Goal: Task Accomplishment & Management: Use online tool/utility

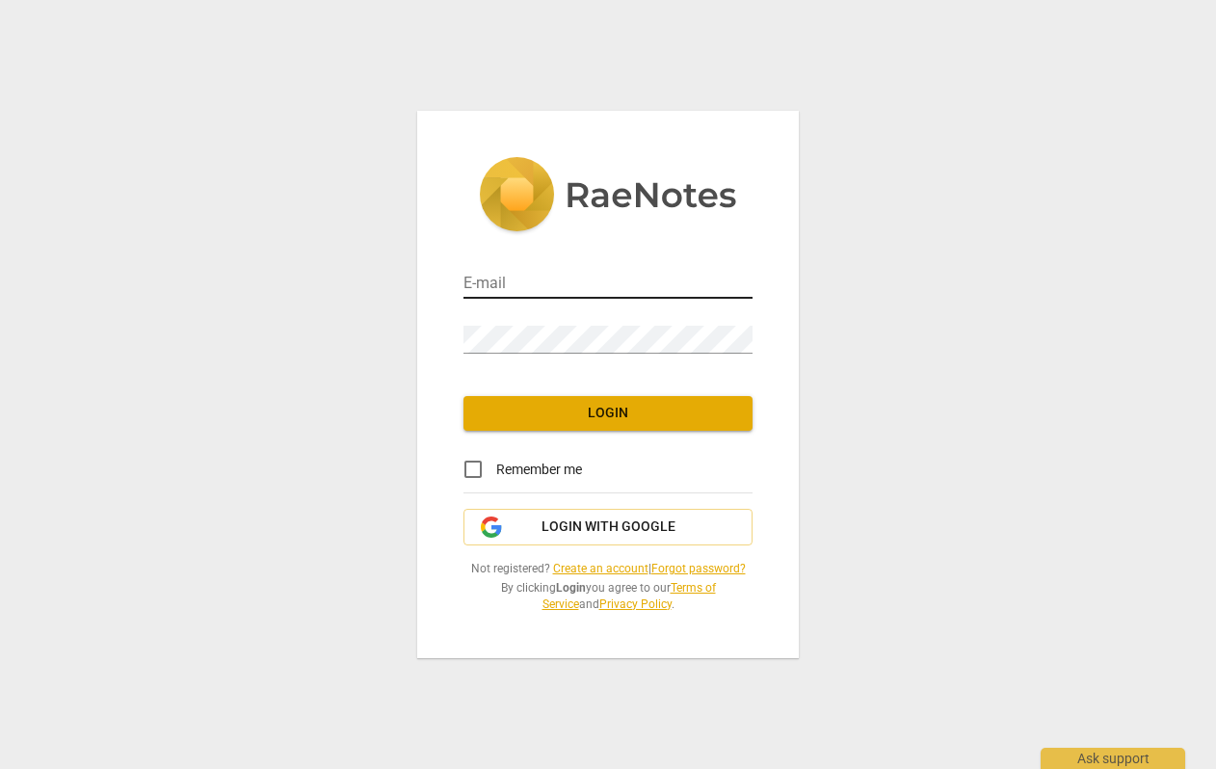
click at [620, 282] on input "email" at bounding box center [607, 285] width 289 height 28
type input "[EMAIL_ADDRESS][DOMAIN_NAME]"
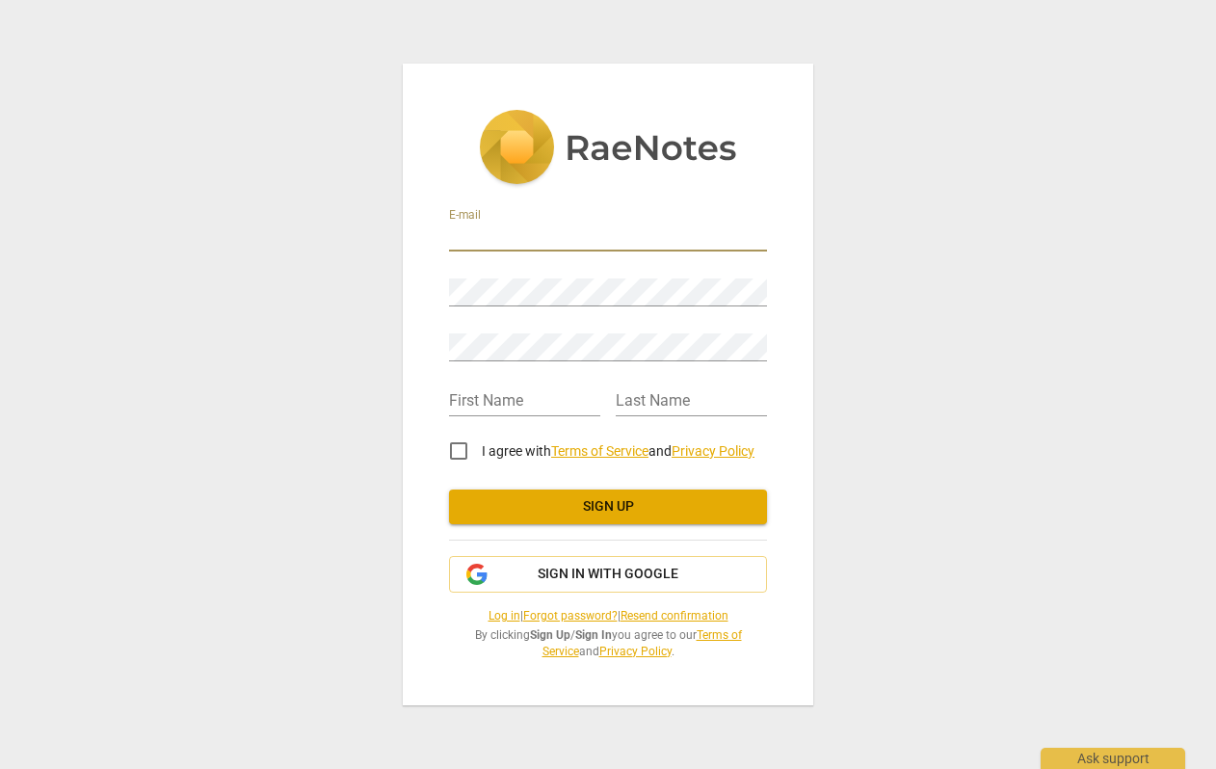
click at [501, 236] on input "email" at bounding box center [608, 237] width 318 height 28
type input "[EMAIL_ADDRESS][DOMAIN_NAME]"
type input "Valeyne"
type input "[PERSON_NAME]"
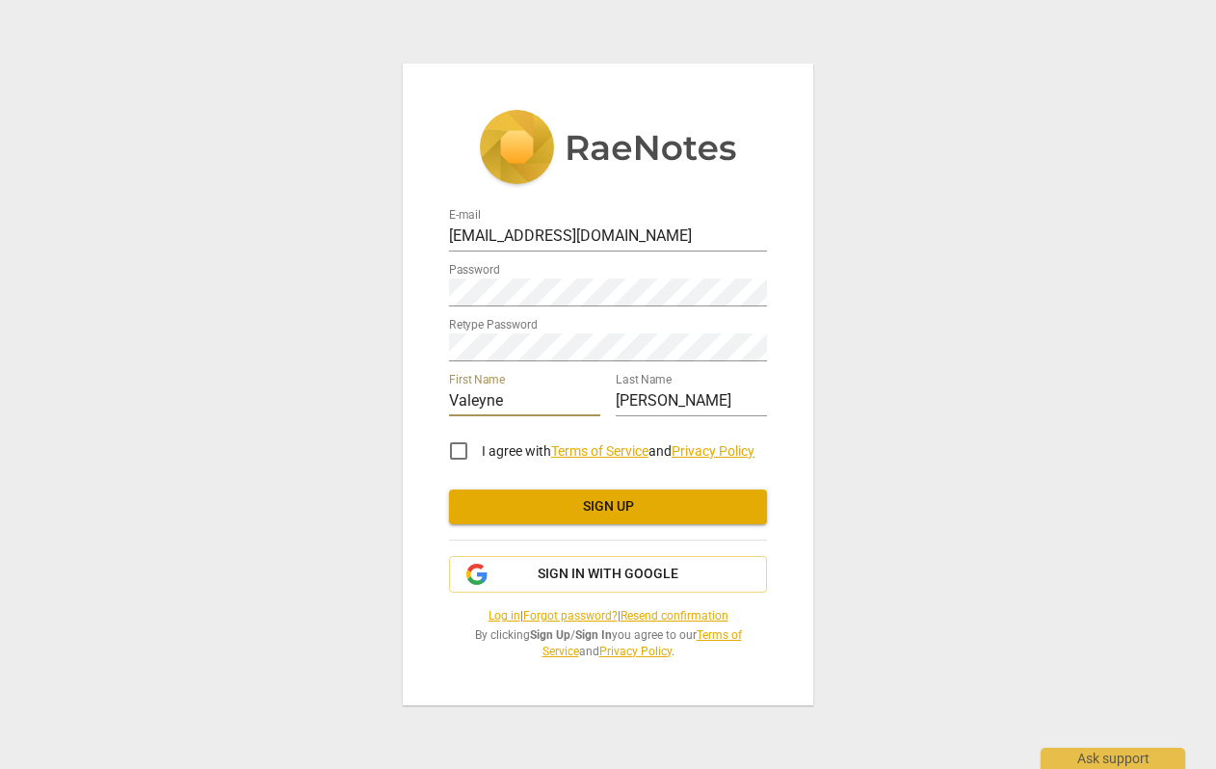
click at [460, 452] on input "I agree with Terms of Service and Privacy Policy" at bounding box center [458, 451] width 46 height 46
checkbox input "true"
click at [585, 506] on span "Sign up" at bounding box center [607, 506] width 287 height 19
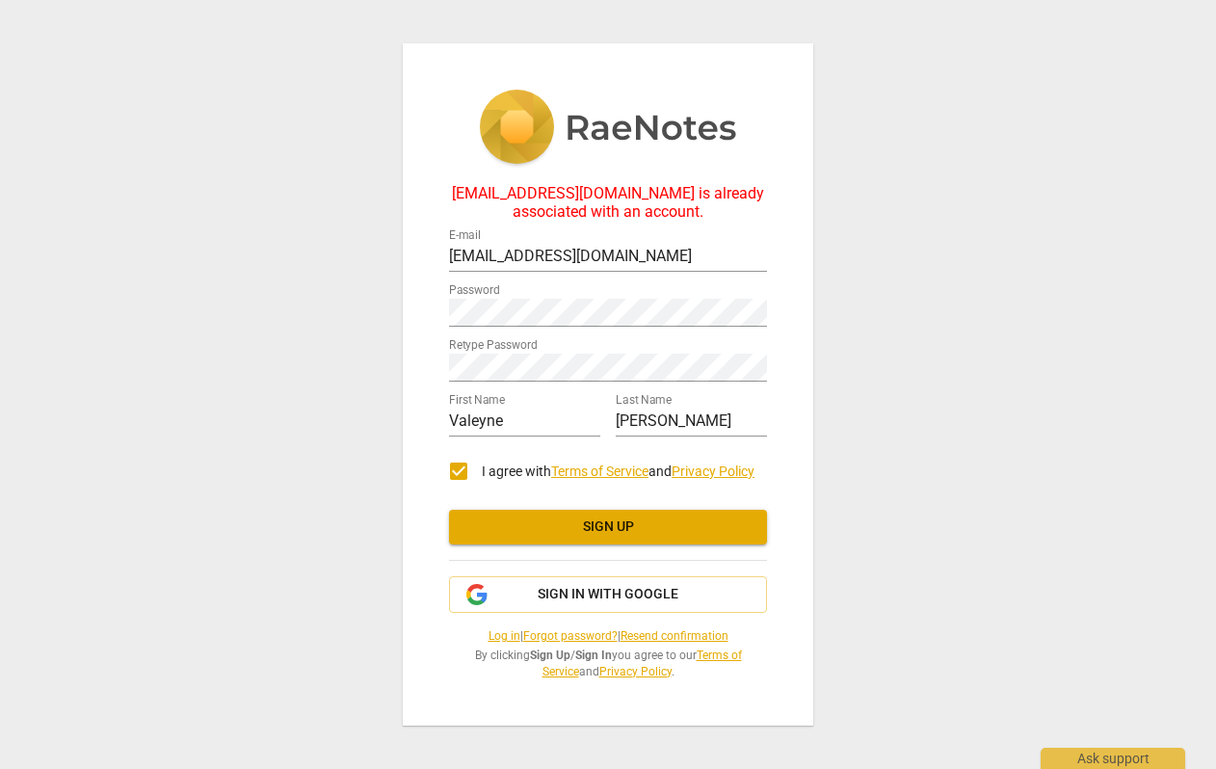
click at [493, 639] on link "Log in" at bounding box center [504, 635] width 32 height 13
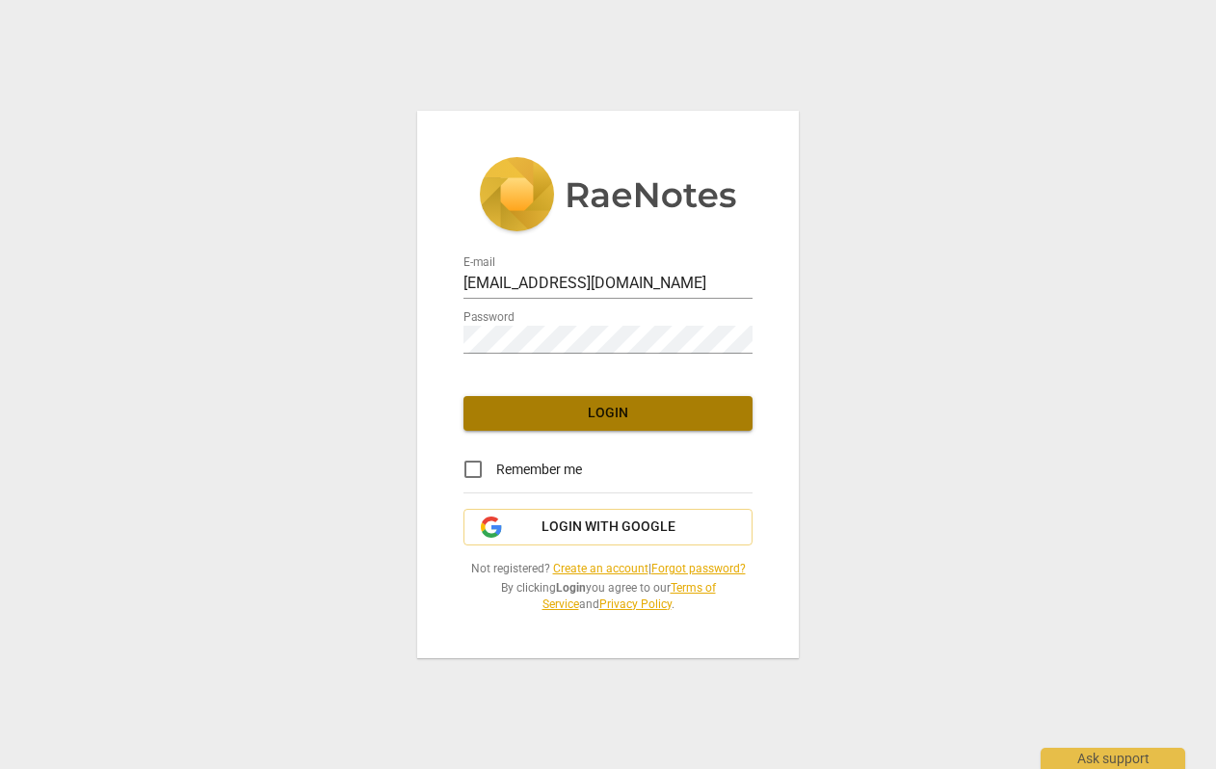
click at [520, 407] on span "Login" at bounding box center [608, 413] width 258 height 19
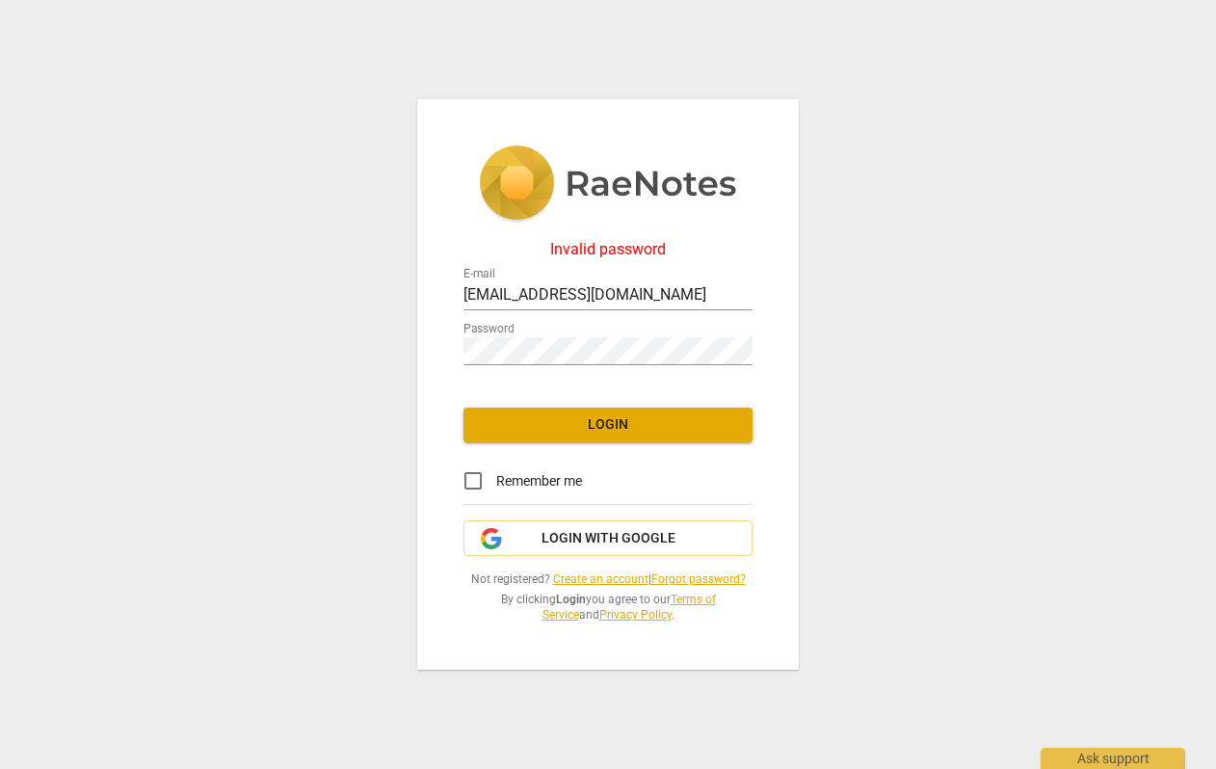
click at [681, 578] on link "Forgot password?" at bounding box center [698, 578] width 94 height 13
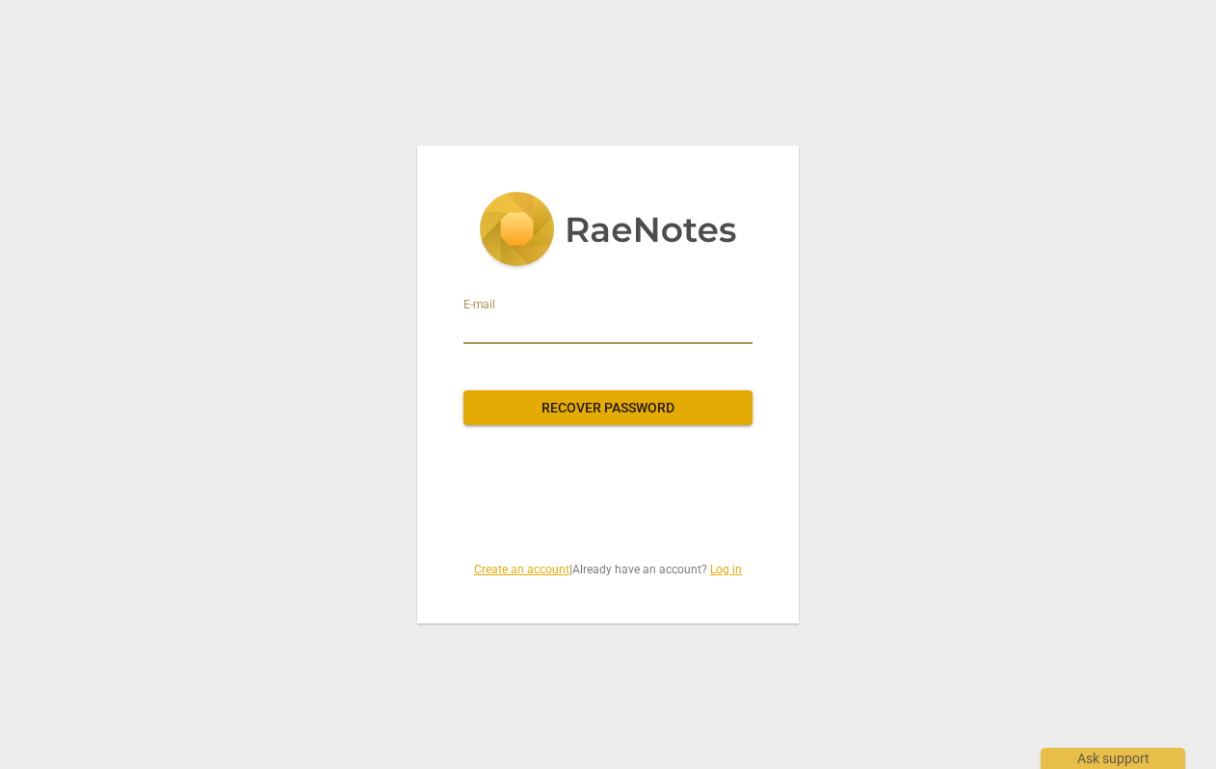
click at [616, 338] on input "email" at bounding box center [607, 328] width 289 height 31
type input "[EMAIL_ADDRESS][DOMAIN_NAME]"
click at [610, 402] on span "Recover password" at bounding box center [608, 408] width 258 height 19
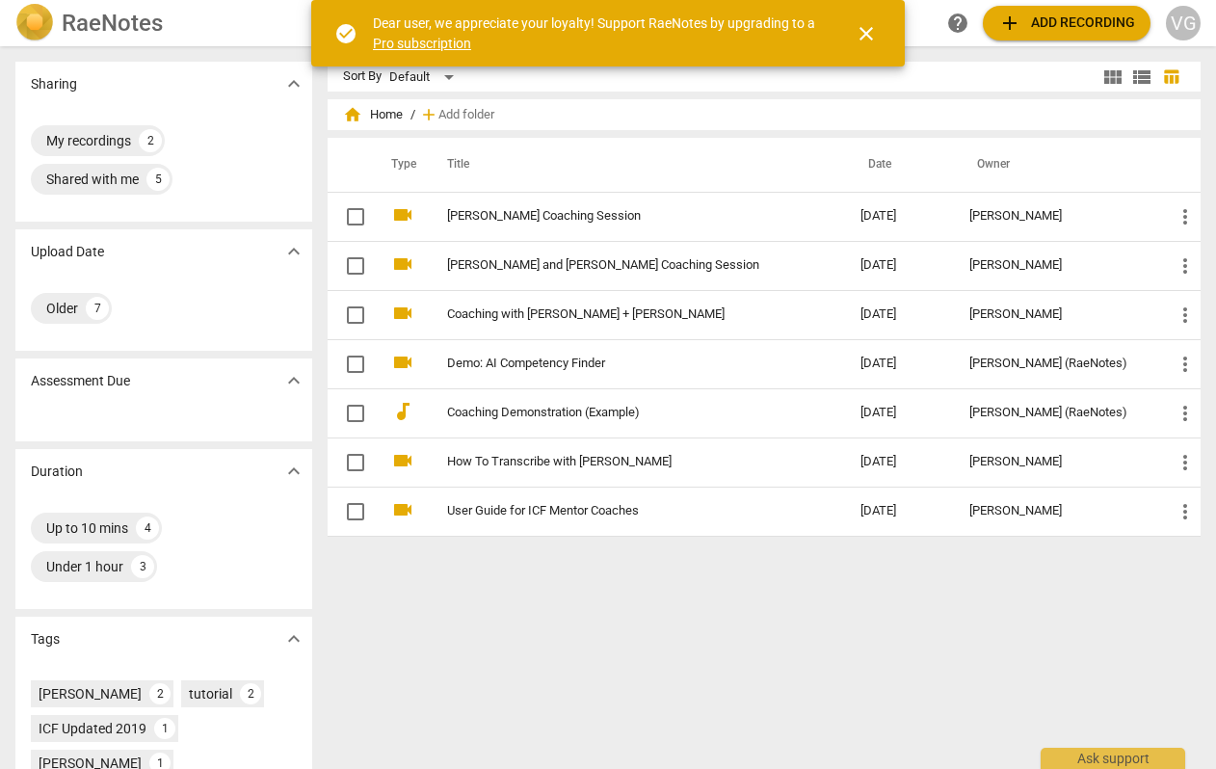
click at [869, 30] on span "close" at bounding box center [865, 33] width 23 height 23
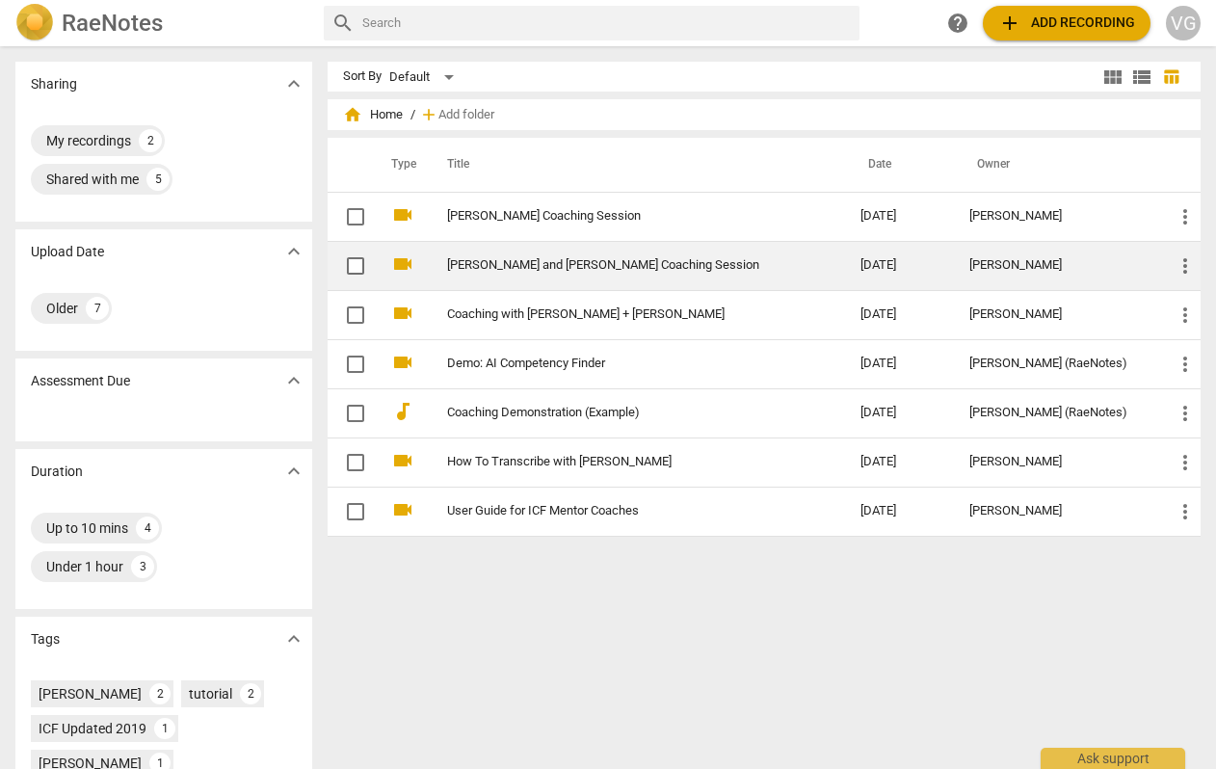
click at [560, 269] on link "Mike and Val Coaching Session" at bounding box center [619, 265] width 345 height 14
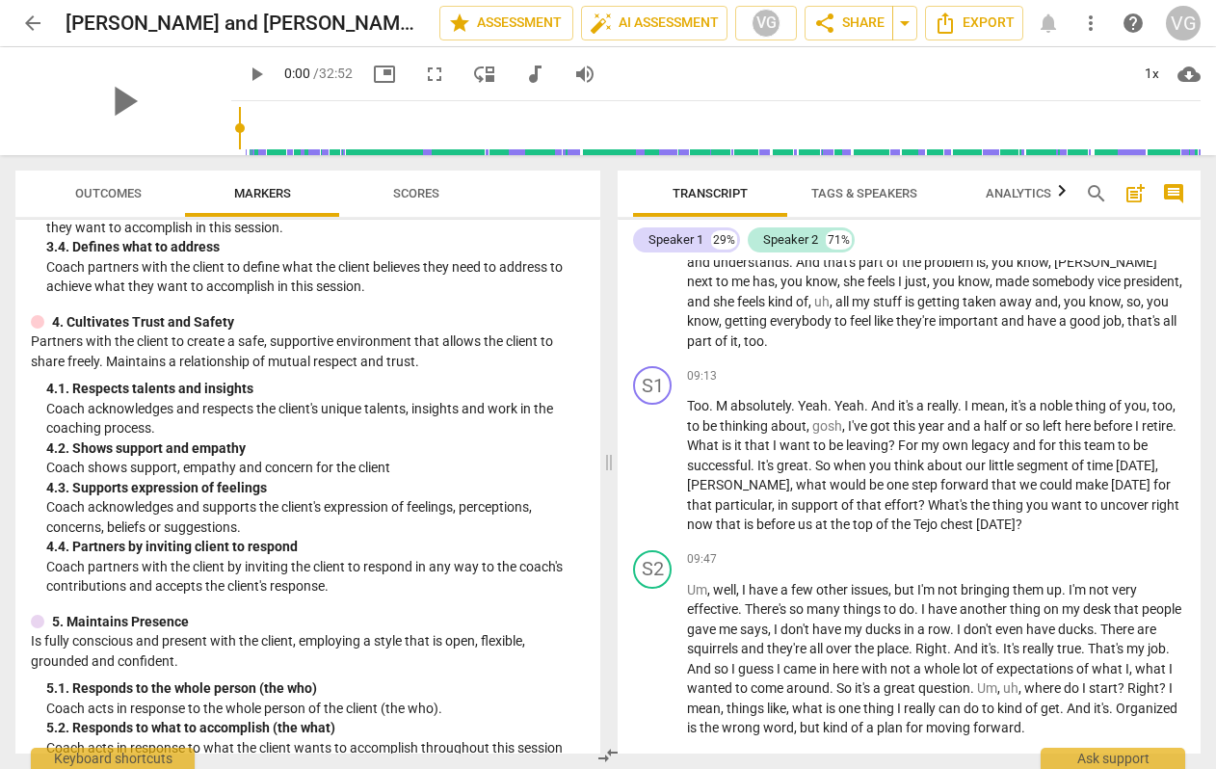
scroll to position [869, 0]
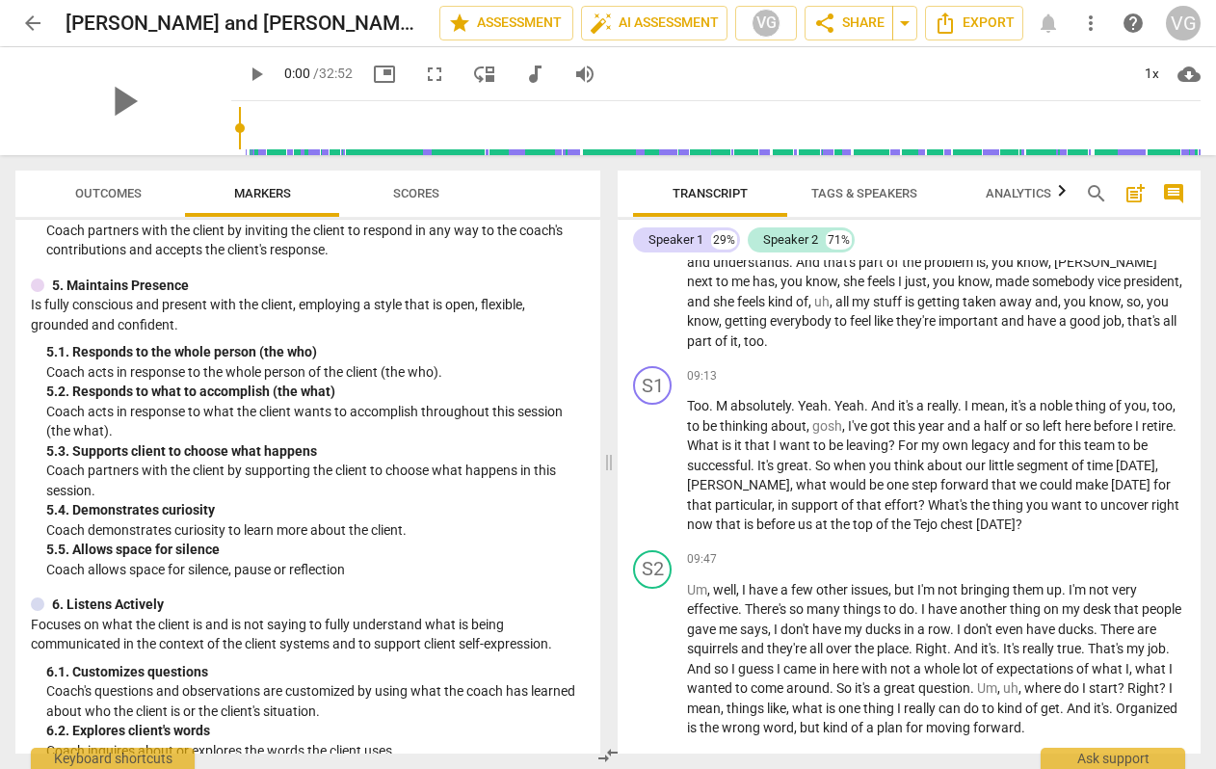
click at [412, 196] on span "Scores" at bounding box center [416, 193] width 46 height 14
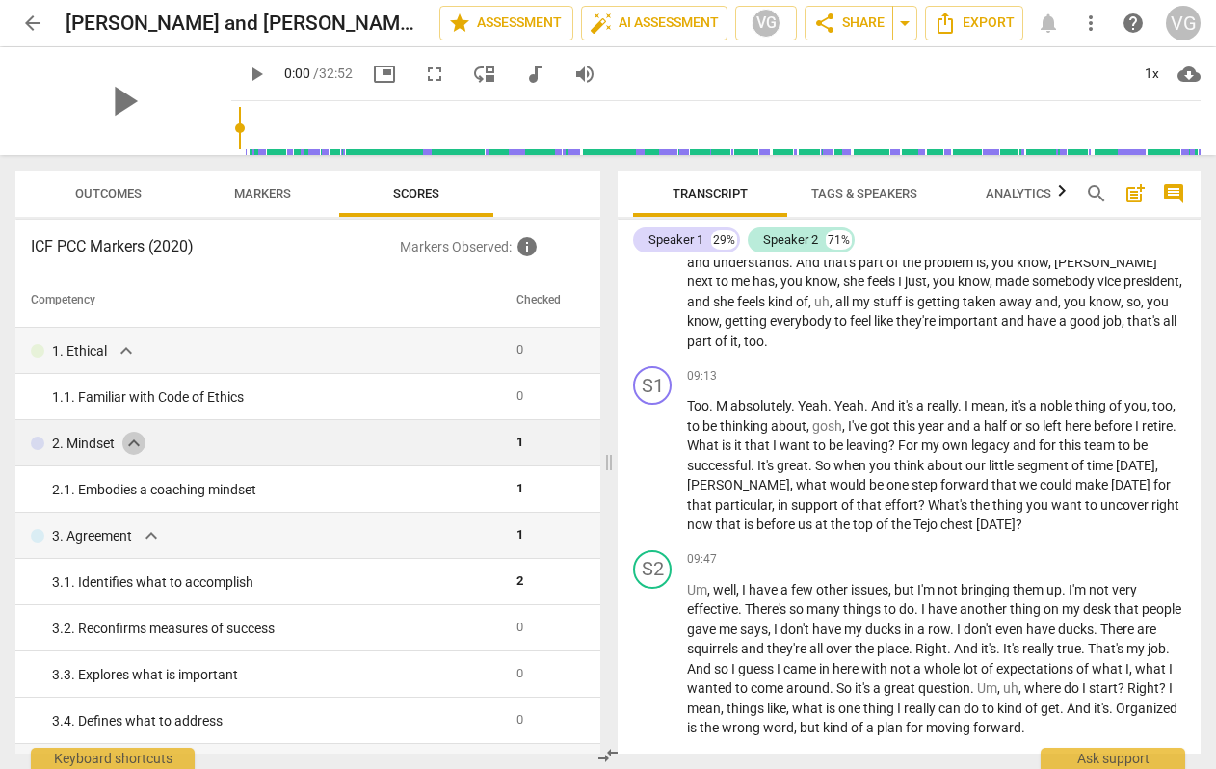
click at [135, 440] on span "expand_more" at bounding box center [133, 443] width 23 height 23
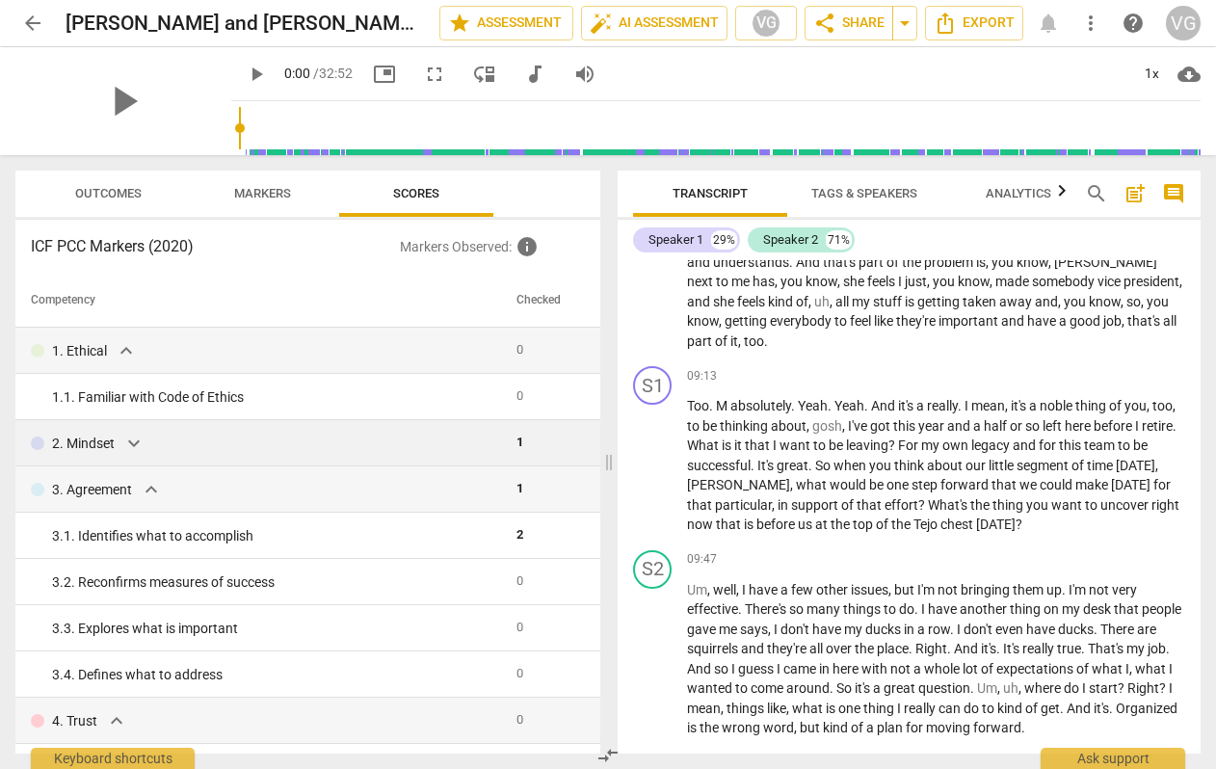
click at [135, 440] on span "expand_more" at bounding box center [133, 443] width 23 height 23
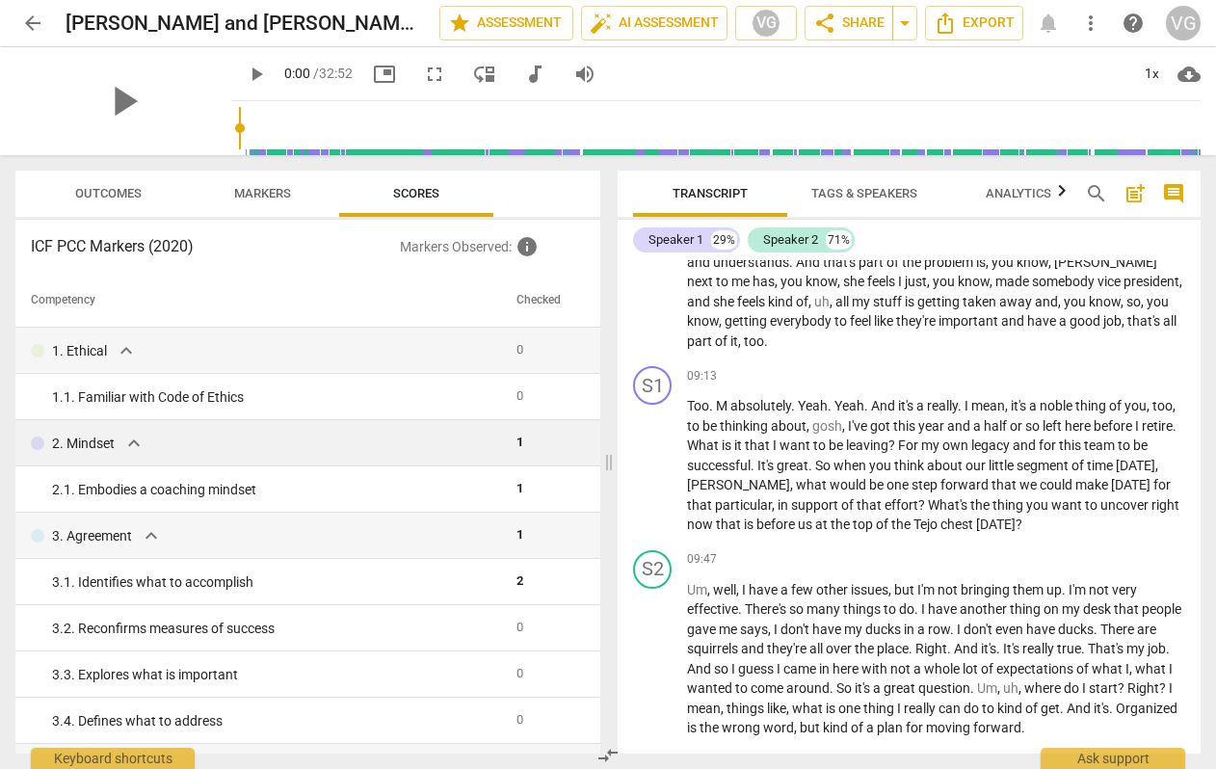
click at [137, 442] on span "expand_more" at bounding box center [133, 443] width 23 height 23
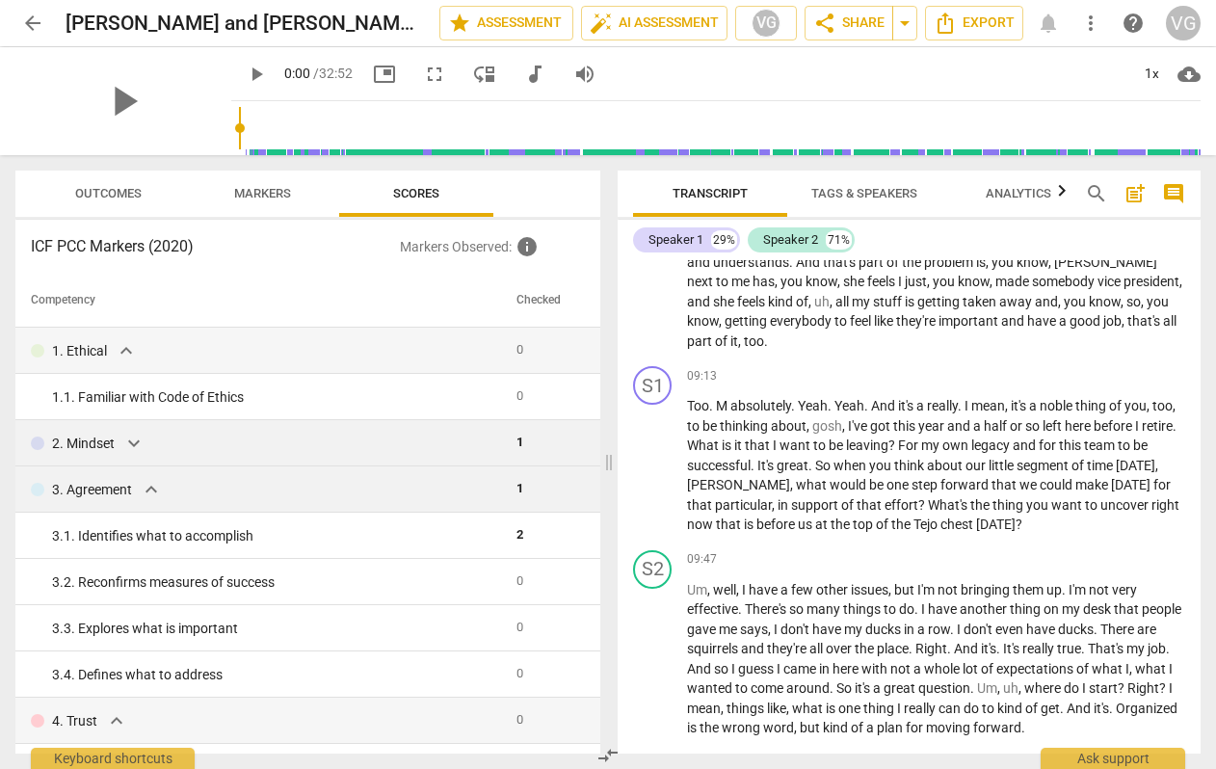
click at [148, 489] on span "expand_more" at bounding box center [151, 489] width 23 height 23
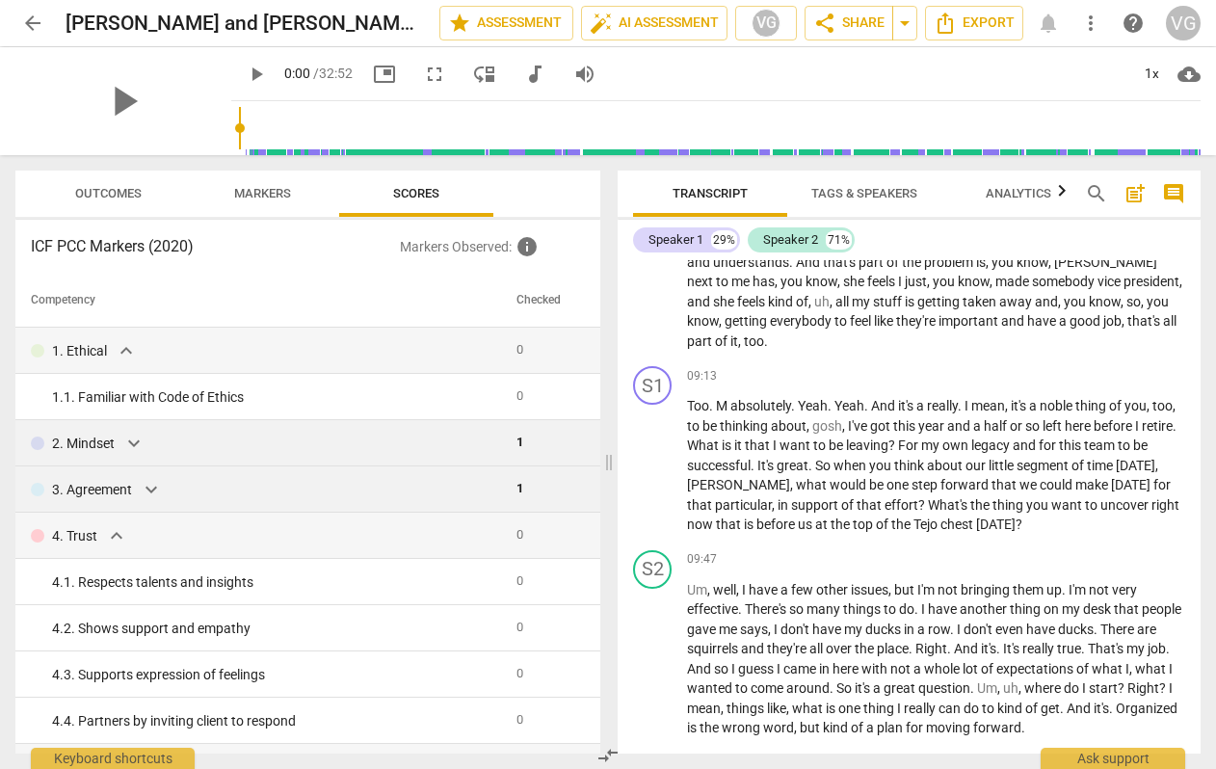
click at [148, 489] on span "expand_more" at bounding box center [151, 489] width 23 height 23
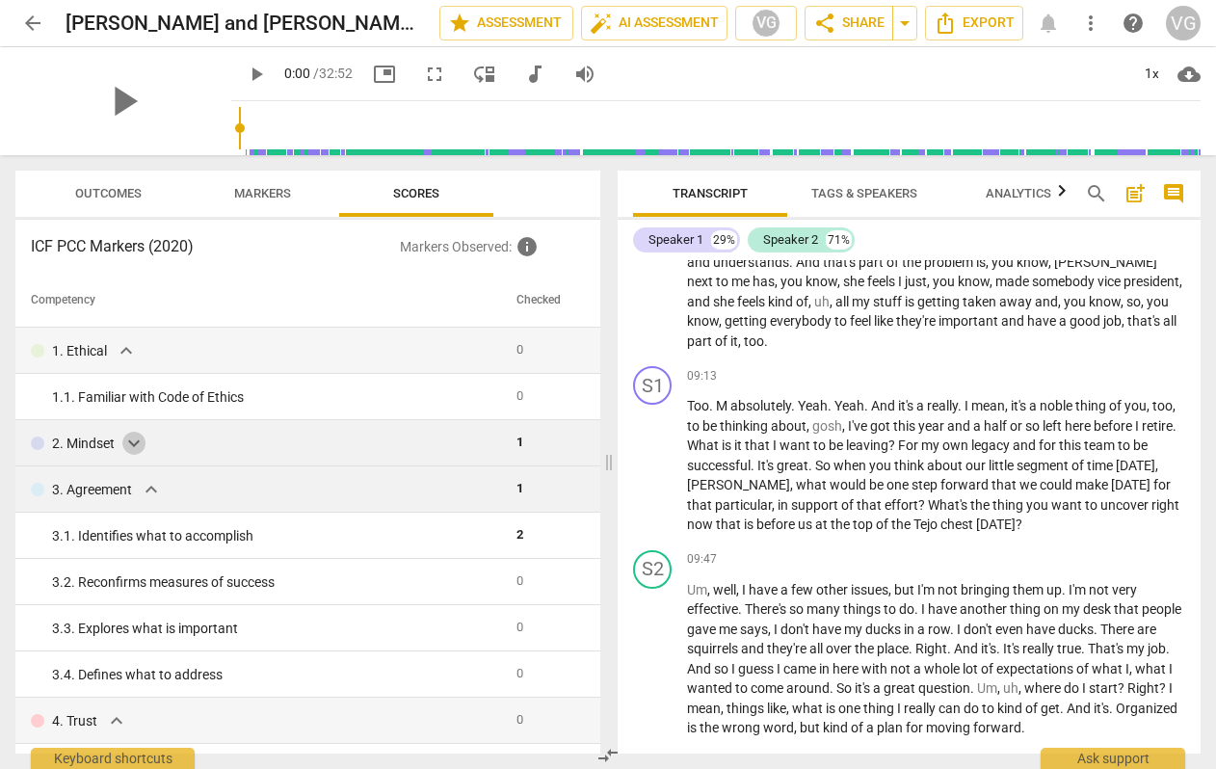
click at [126, 444] on span "expand_more" at bounding box center [133, 443] width 23 height 23
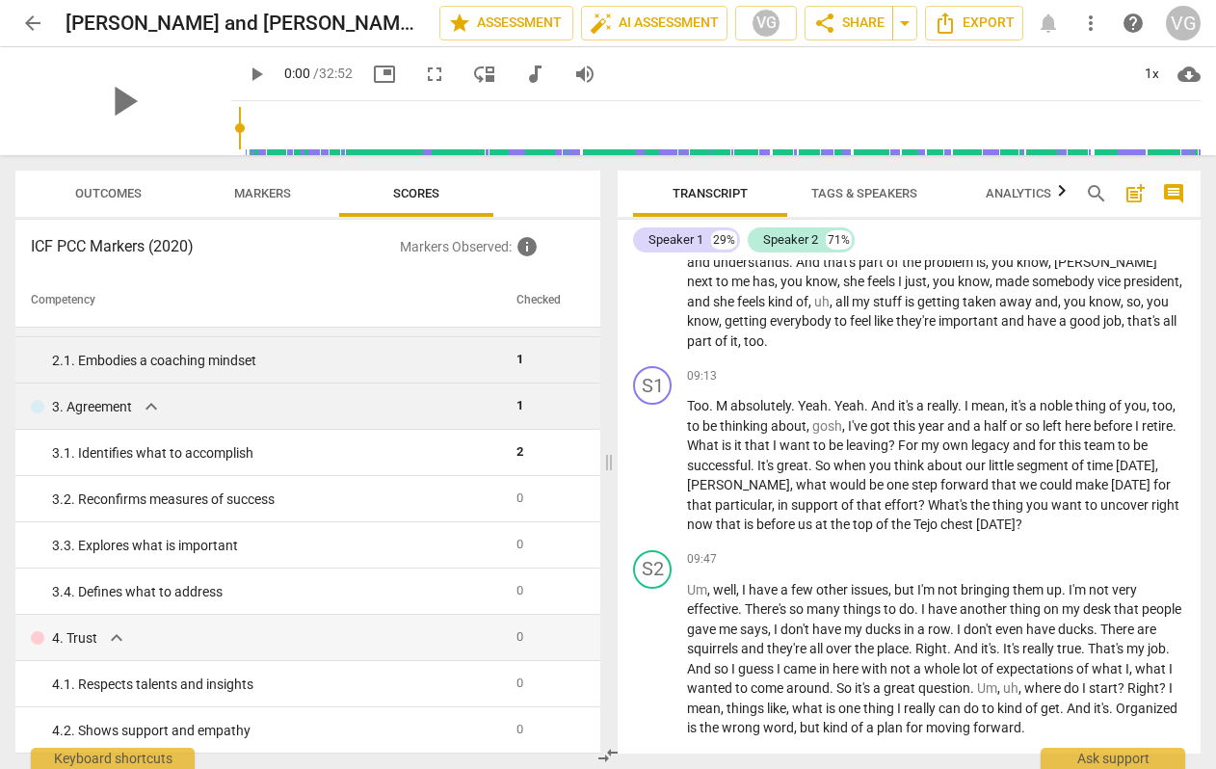
scroll to position [131, 0]
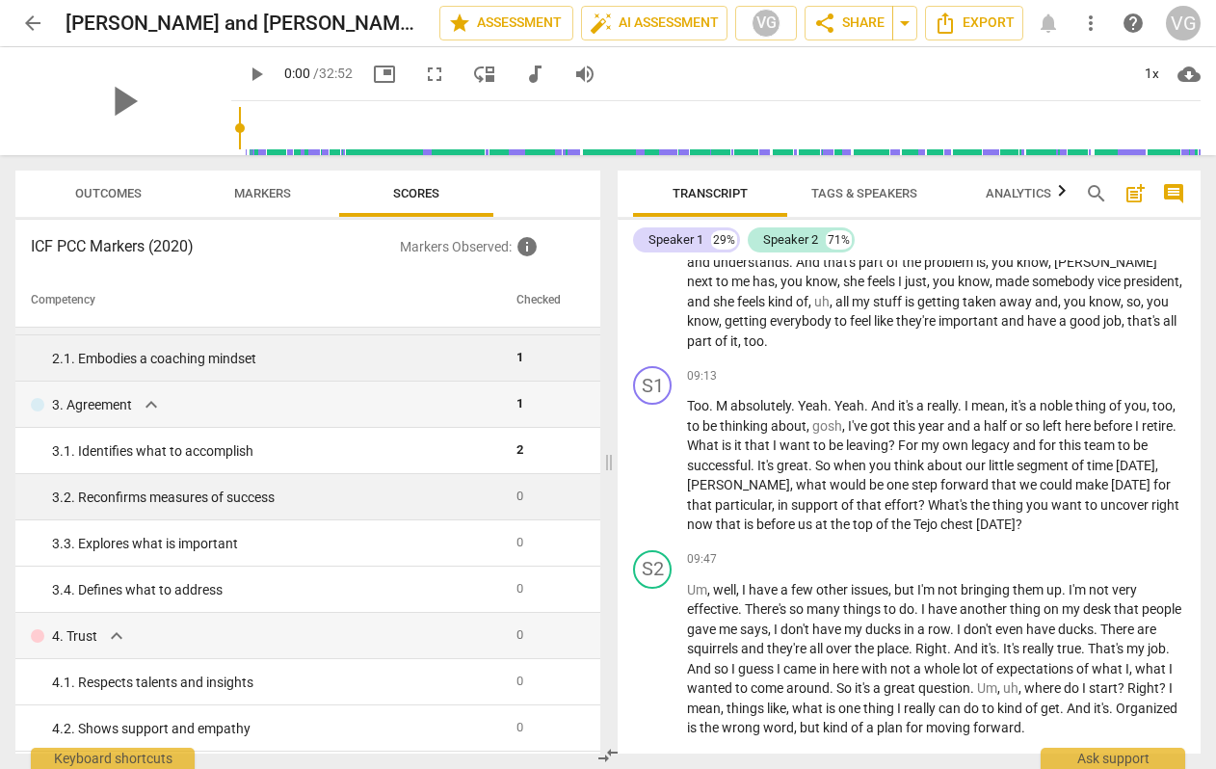
click at [472, 500] on div "3. 2. Reconfirms measures of success" at bounding box center [276, 497] width 449 height 20
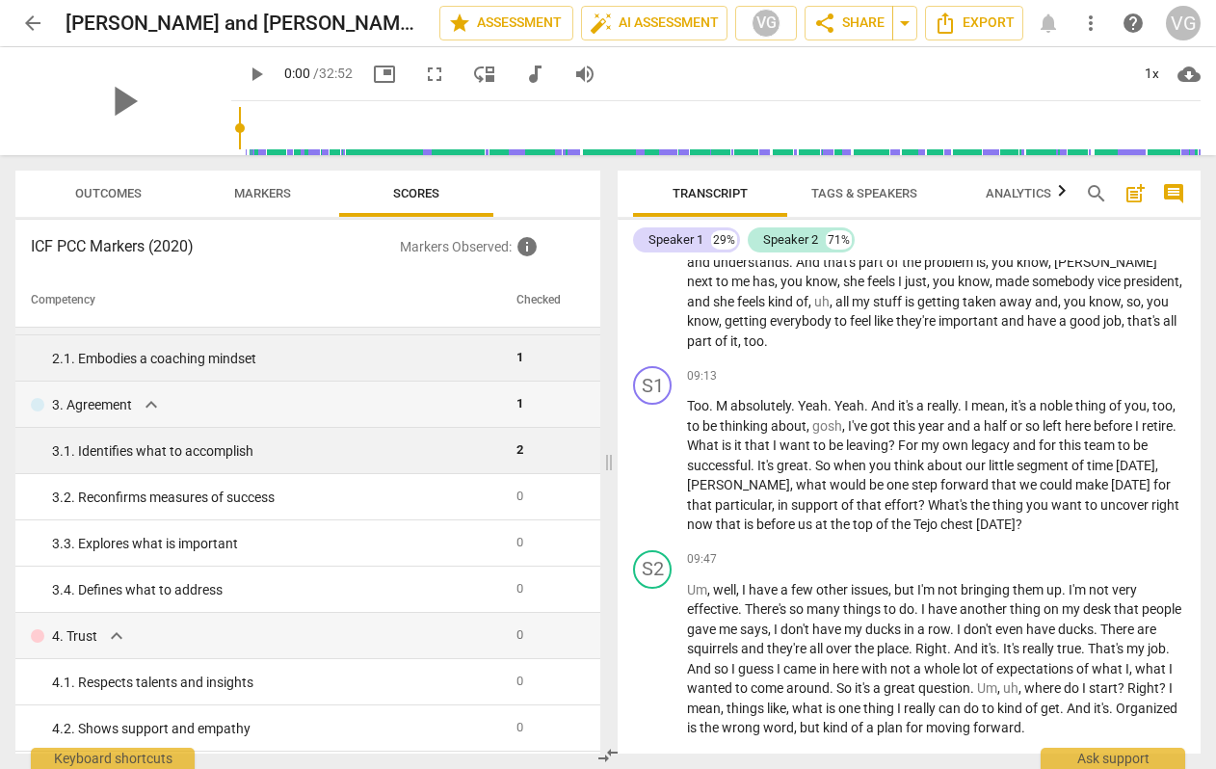
click at [462, 466] on td "3. 1. Identifies what to accomplish" at bounding box center [261, 451] width 493 height 46
click at [461, 456] on div "3. 1. Identifies what to accomplish" at bounding box center [276, 451] width 449 height 20
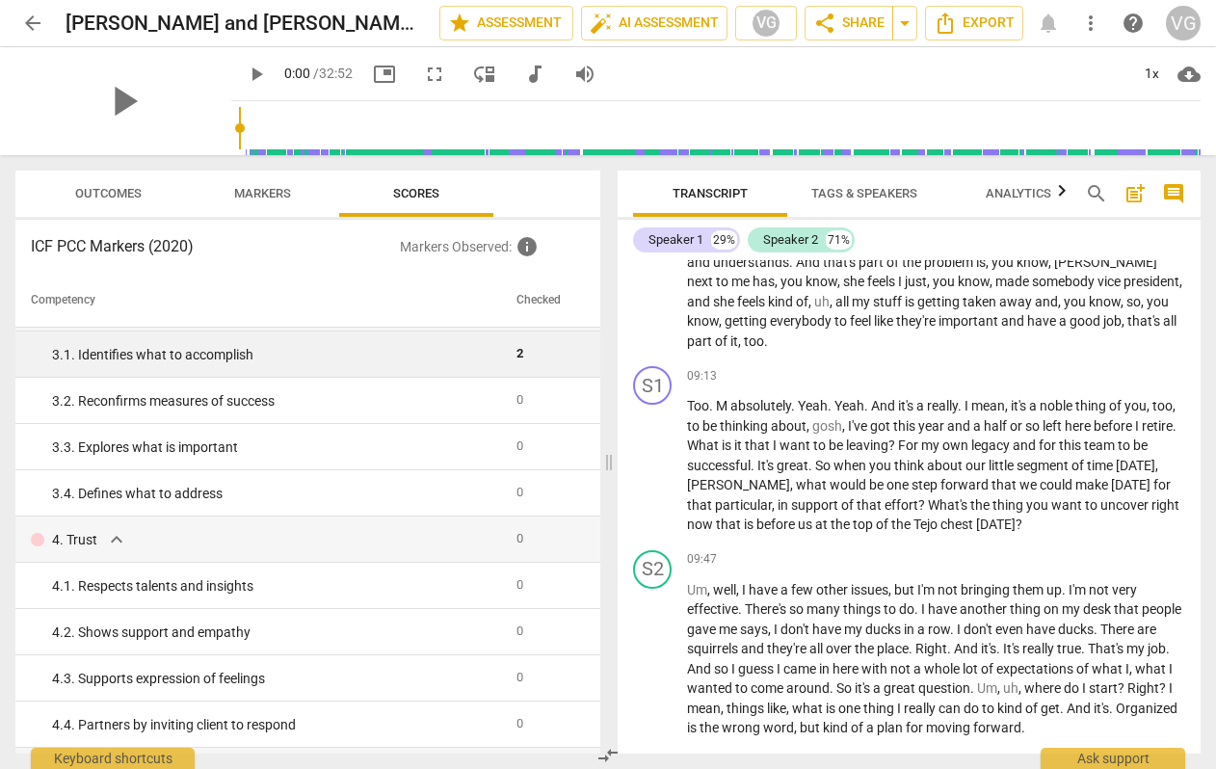
scroll to position [0, 0]
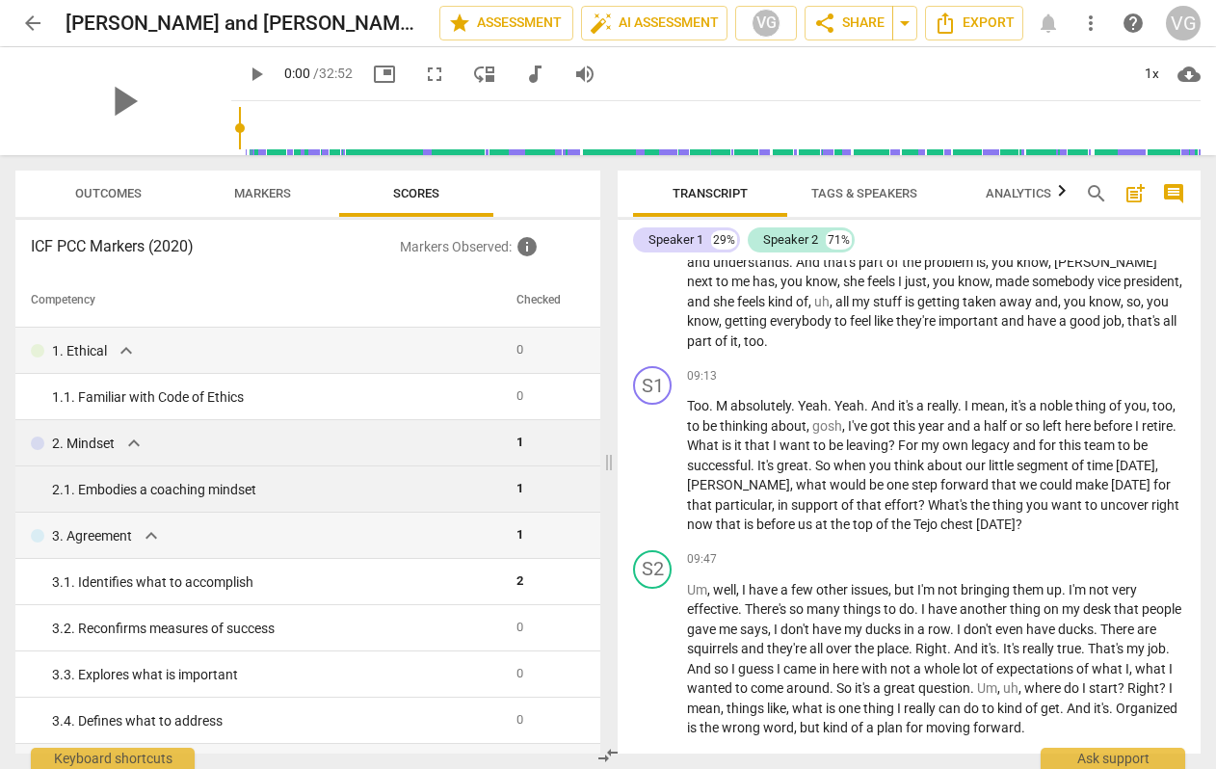
click at [120, 187] on span "Outcomes" at bounding box center [108, 193] width 66 height 14
